Goal: Transaction & Acquisition: Purchase product/service

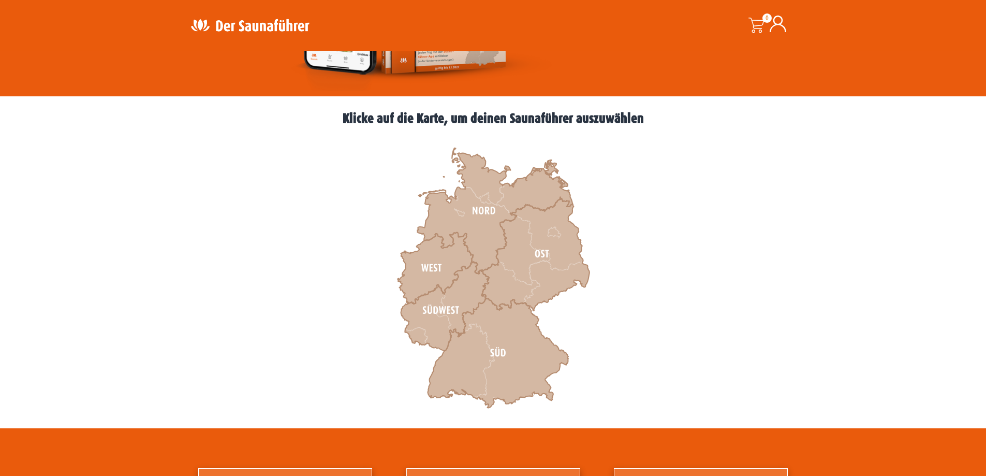
scroll to position [259, 0]
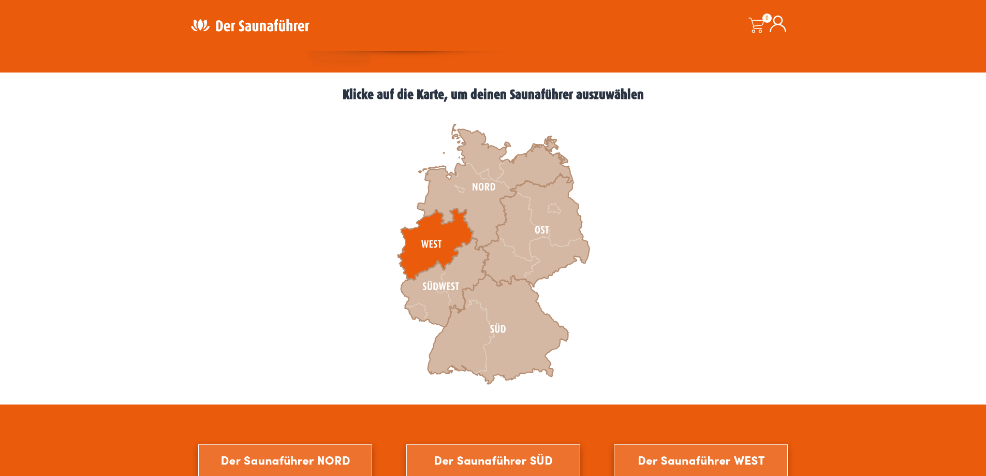
click at [438, 227] on icon at bounding box center [436, 244] width 76 height 71
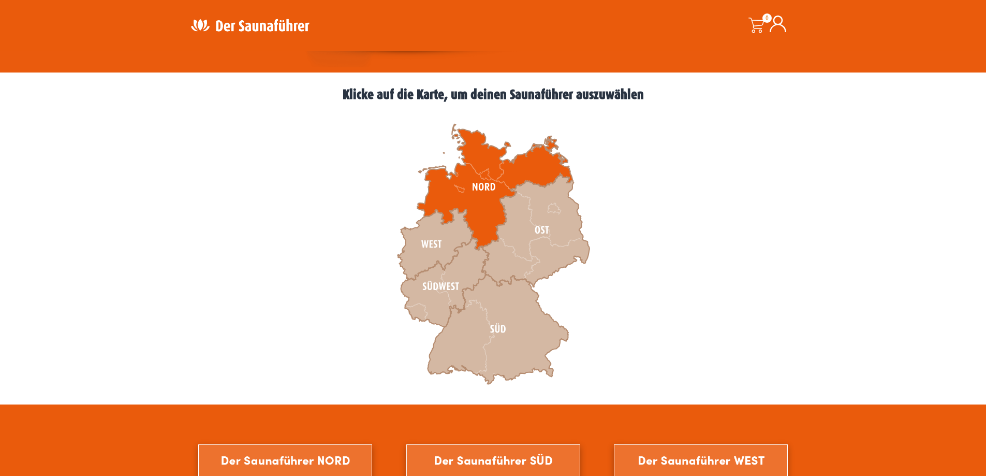
click at [454, 188] on icon at bounding box center [494, 187] width 155 height 126
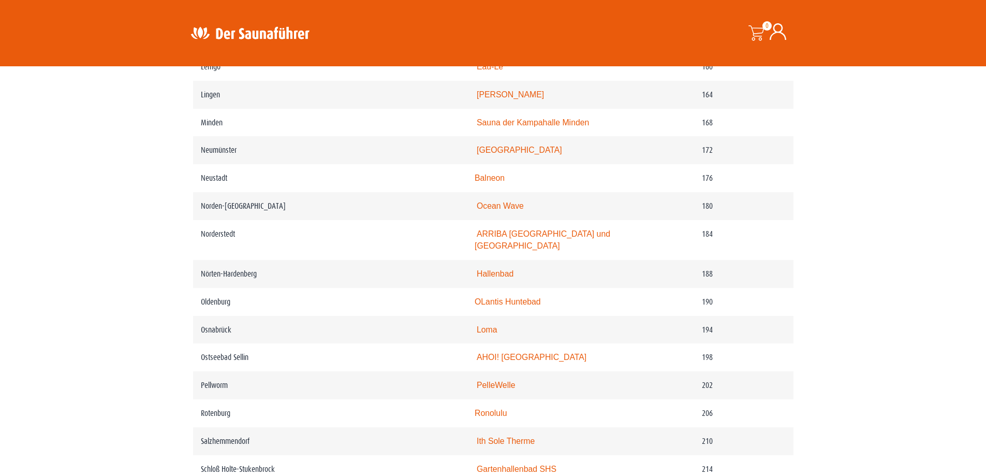
scroll to position [1605, 0]
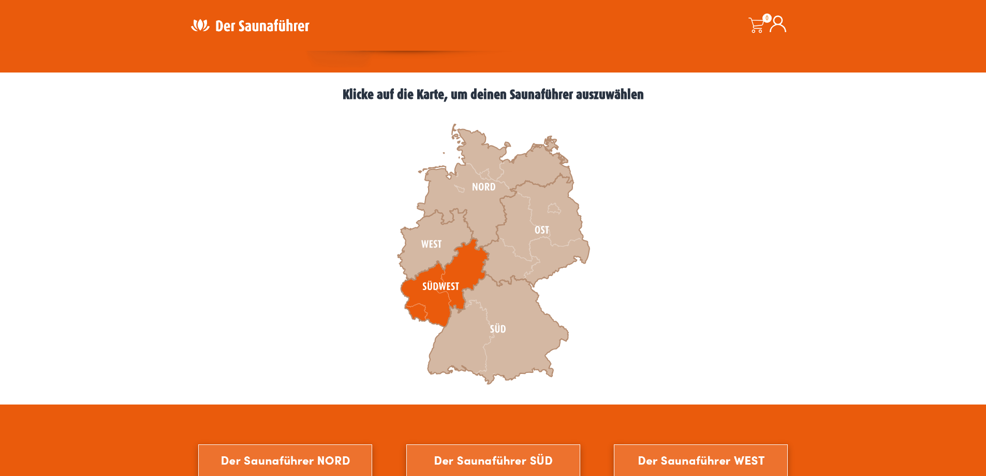
click at [450, 272] on icon at bounding box center [445, 282] width 88 height 89
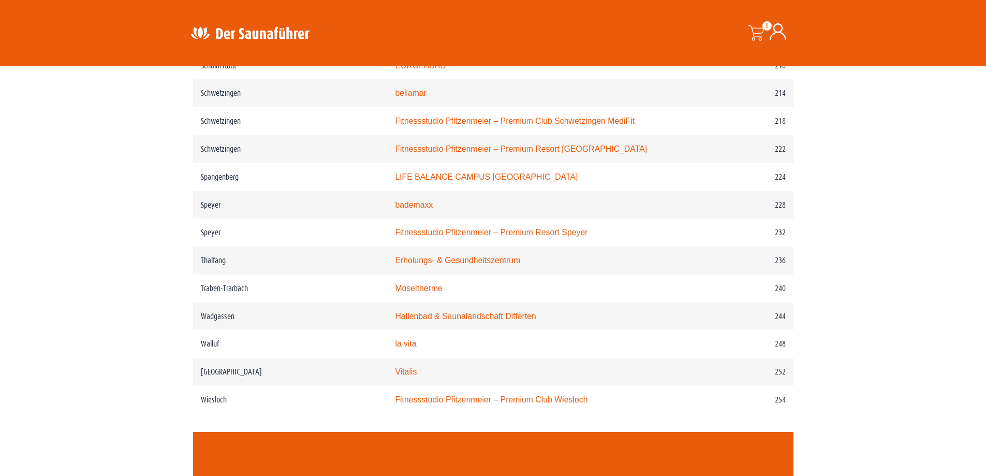
scroll to position [2019, 0]
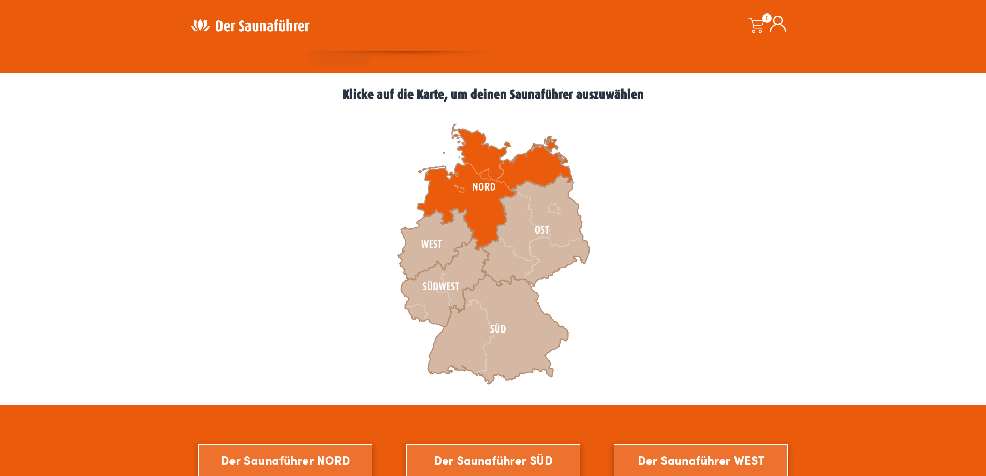
click at [480, 173] on icon at bounding box center [494, 187] width 155 height 126
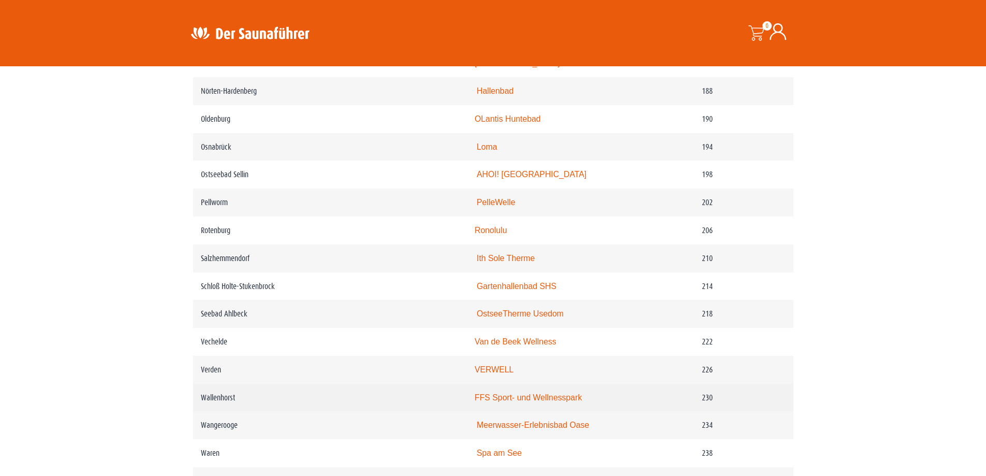
scroll to position [1761, 0]
